Goal: Information Seeking & Learning: Find specific page/section

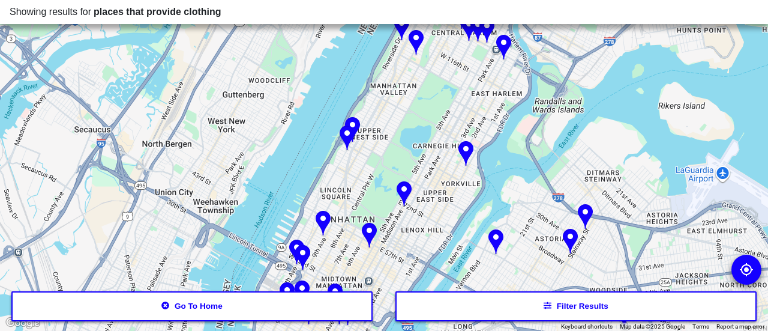
click at [235, 206] on div at bounding box center [384, 165] width 768 height 331
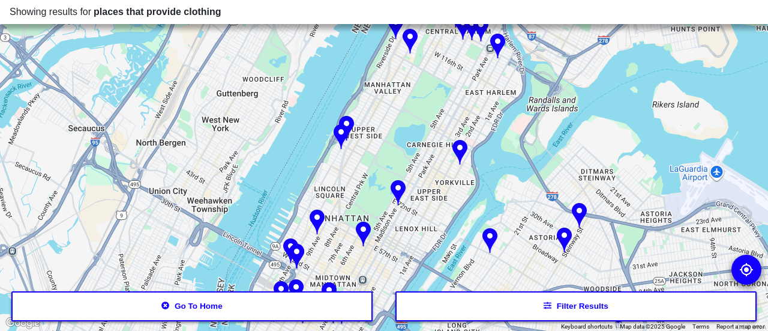
drag, startPoint x: 281, startPoint y: 177, endPoint x: 261, endPoint y: 174, distance: 20.0
click at [261, 174] on div at bounding box center [384, 165] width 768 height 331
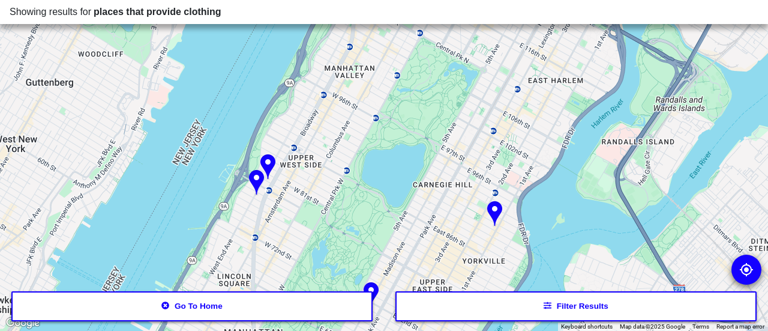
drag, startPoint x: 326, startPoint y: 137, endPoint x: 220, endPoint y: 197, distance: 122.0
click at [220, 197] on div at bounding box center [384, 165] width 768 height 331
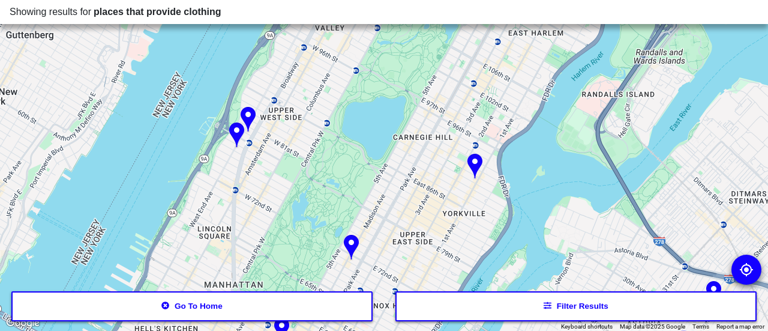
drag, startPoint x: 326, startPoint y: 148, endPoint x: 305, endPoint y: 98, distance: 54.3
click at [305, 98] on div at bounding box center [384, 165] width 768 height 331
click at [247, 116] on img at bounding box center [247, 119] width 15 height 26
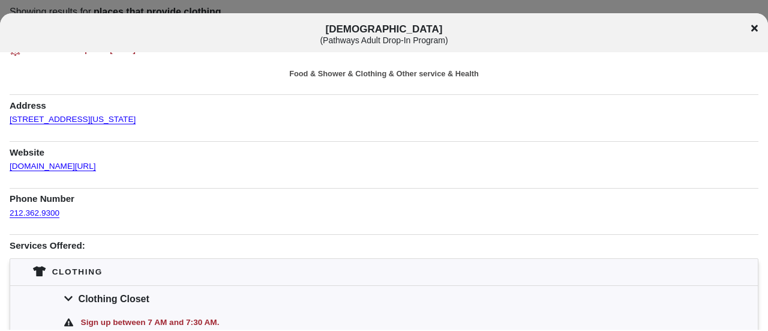
scroll to position [14, 0]
click at [96, 167] on link "[DOMAIN_NAME][URL]" at bounding box center [53, 163] width 86 height 16
click at [767, 24] on div "[DEMOGRAPHIC_DATA] ( Pathways Adult Drop-In Program )" at bounding box center [384, 34] width 768 height 22
click at [755, 29] on icon at bounding box center [754, 28] width 7 height 7
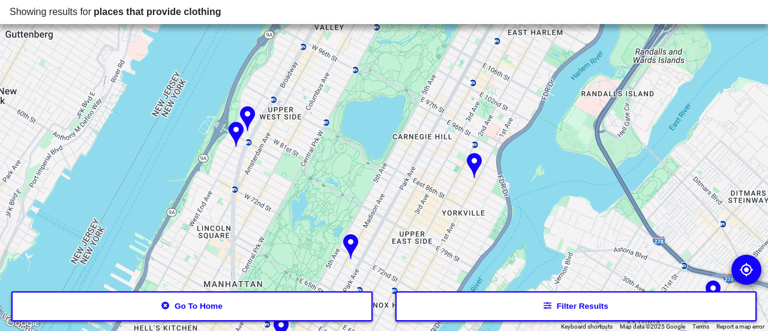
click at [233, 131] on img at bounding box center [236, 135] width 15 height 26
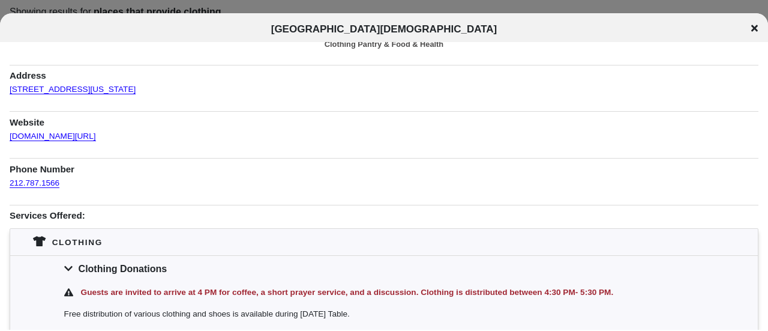
scroll to position [1, 0]
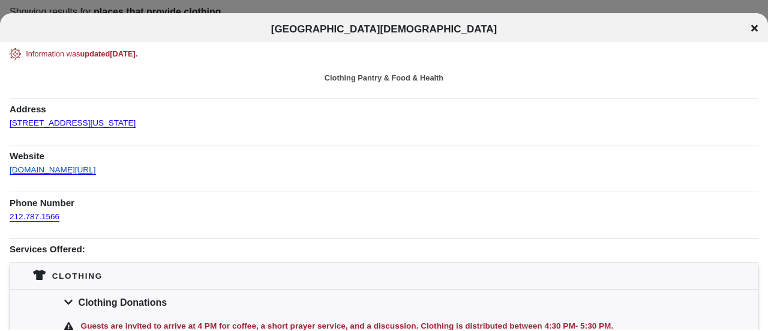
click at [93, 167] on link "[DOMAIN_NAME][URL]" at bounding box center [53, 166] width 86 height 16
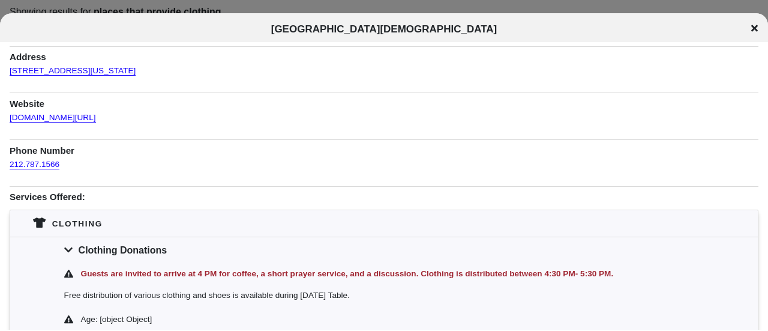
scroll to position [53, 0]
